Goal: Transaction & Acquisition: Purchase product/service

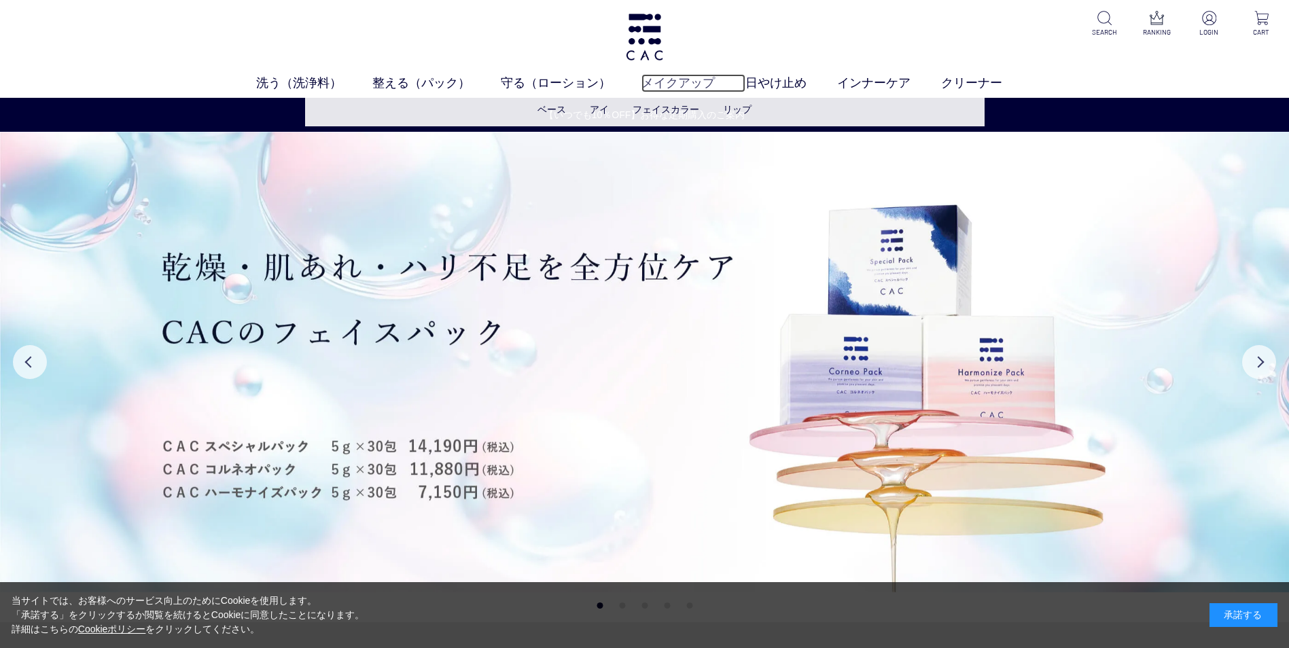
click at [684, 77] on link "メイクアップ" at bounding box center [694, 83] width 104 height 18
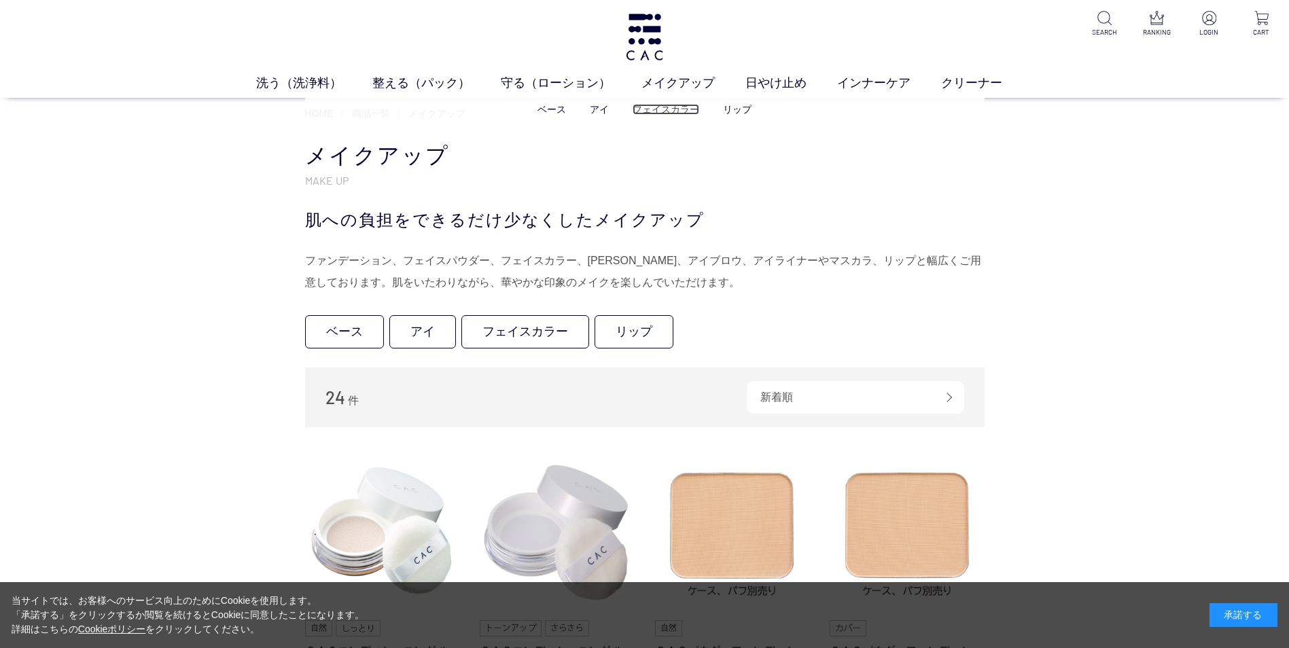
click at [661, 104] on link "フェイスカラー" at bounding box center [666, 109] width 67 height 11
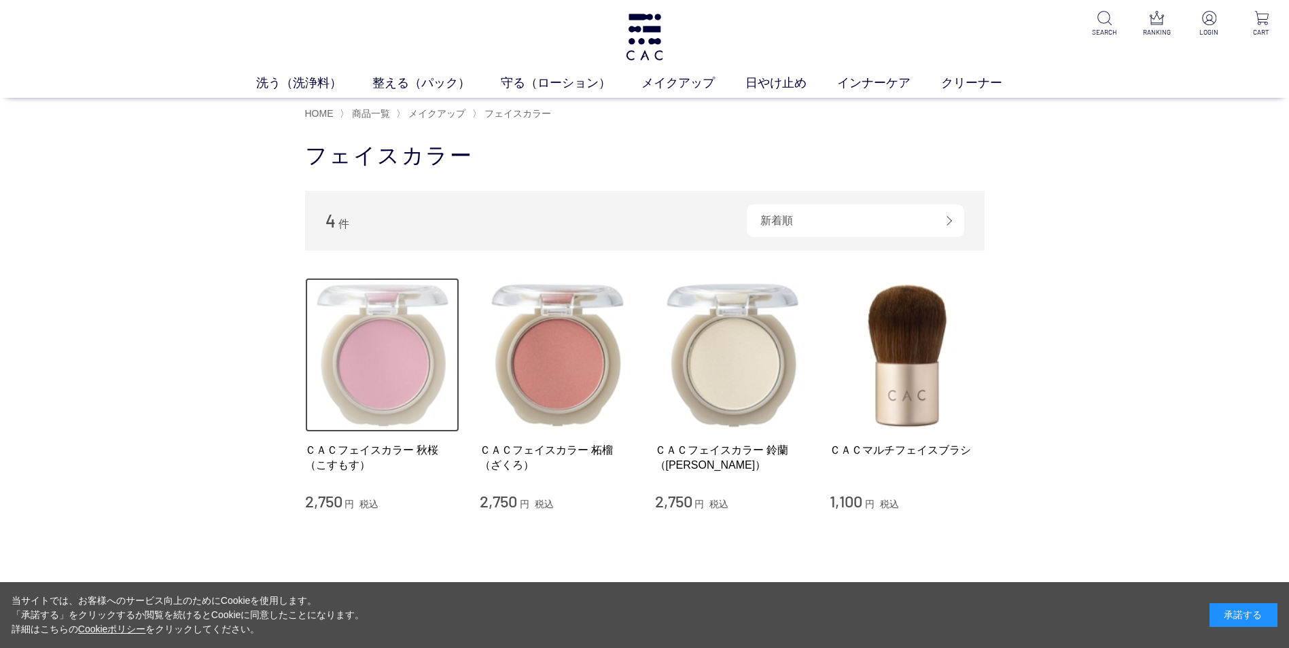
click at [398, 373] on img at bounding box center [382, 355] width 155 height 155
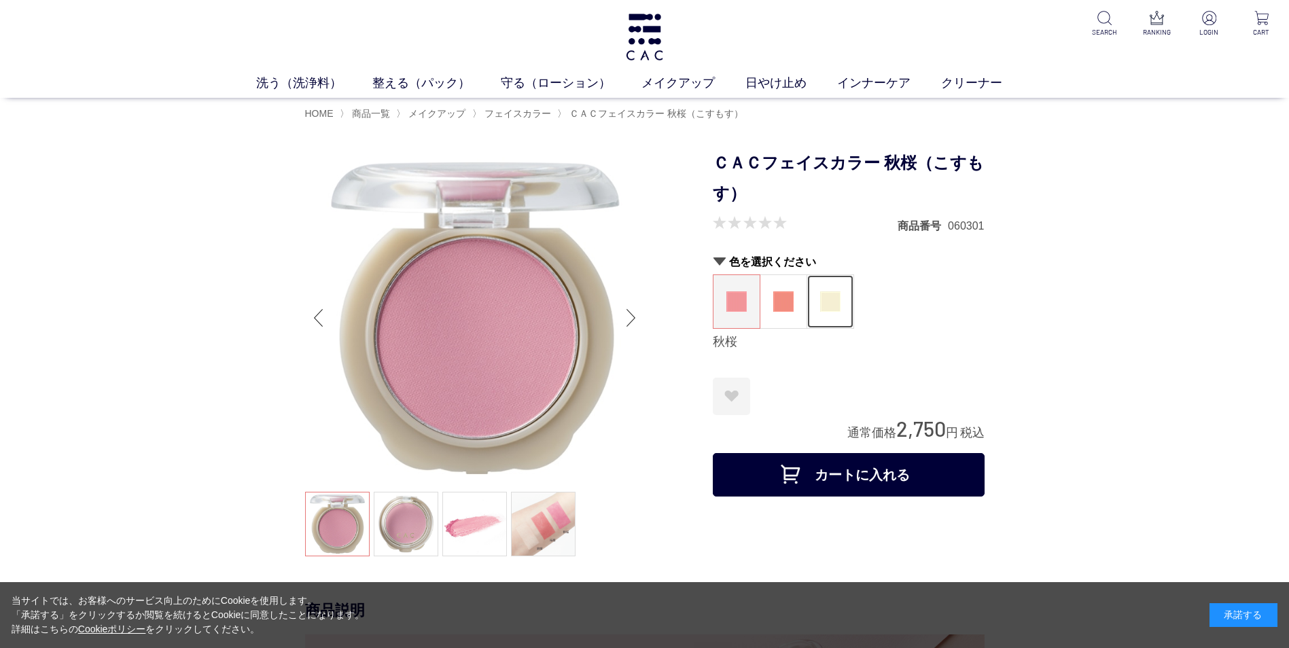
click at [822, 309] on img at bounding box center [830, 302] width 20 height 20
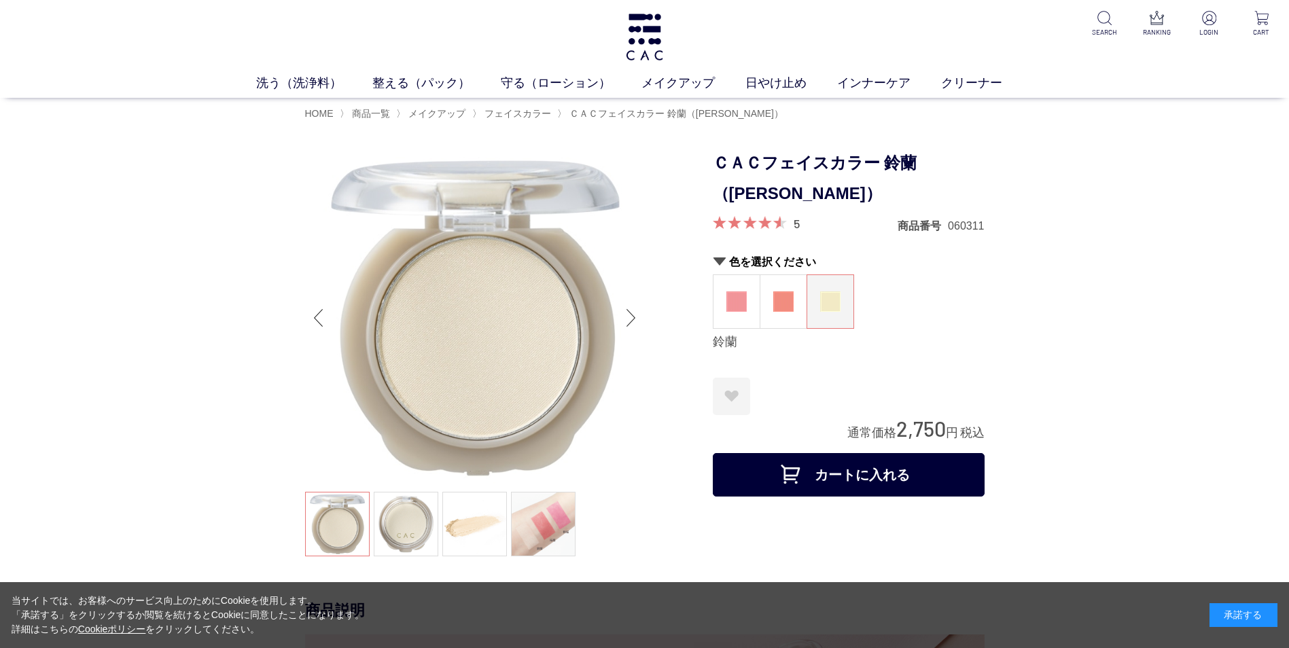
click at [478, 366] on img at bounding box center [475, 318] width 340 height 340
